Goal: Navigation & Orientation: Find specific page/section

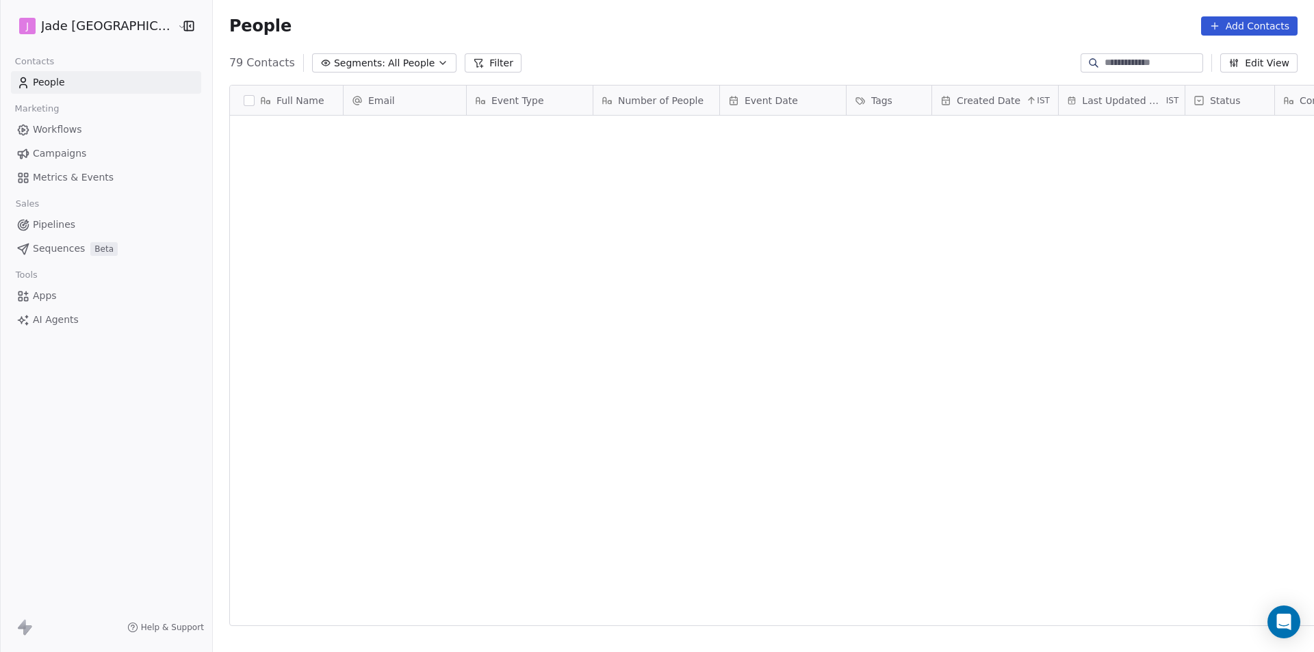
scroll to position [563, 1119]
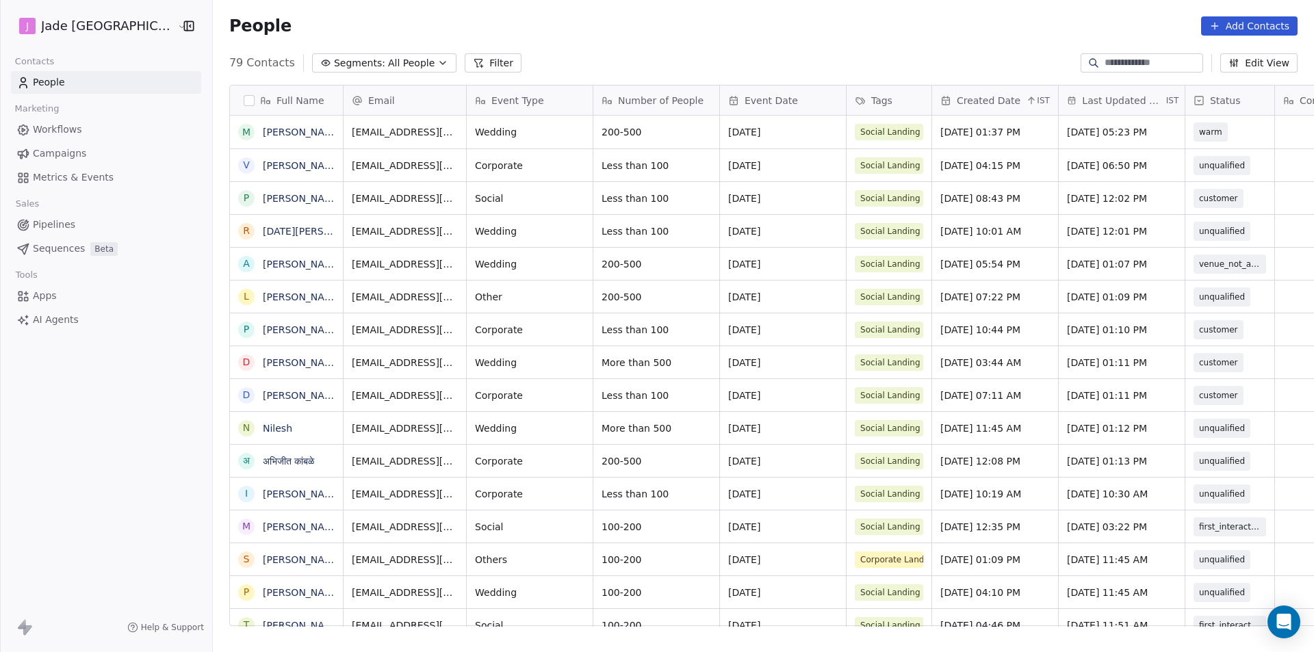
scroll to position [563, 1119]
